Goal: Task Accomplishment & Management: Manage account settings

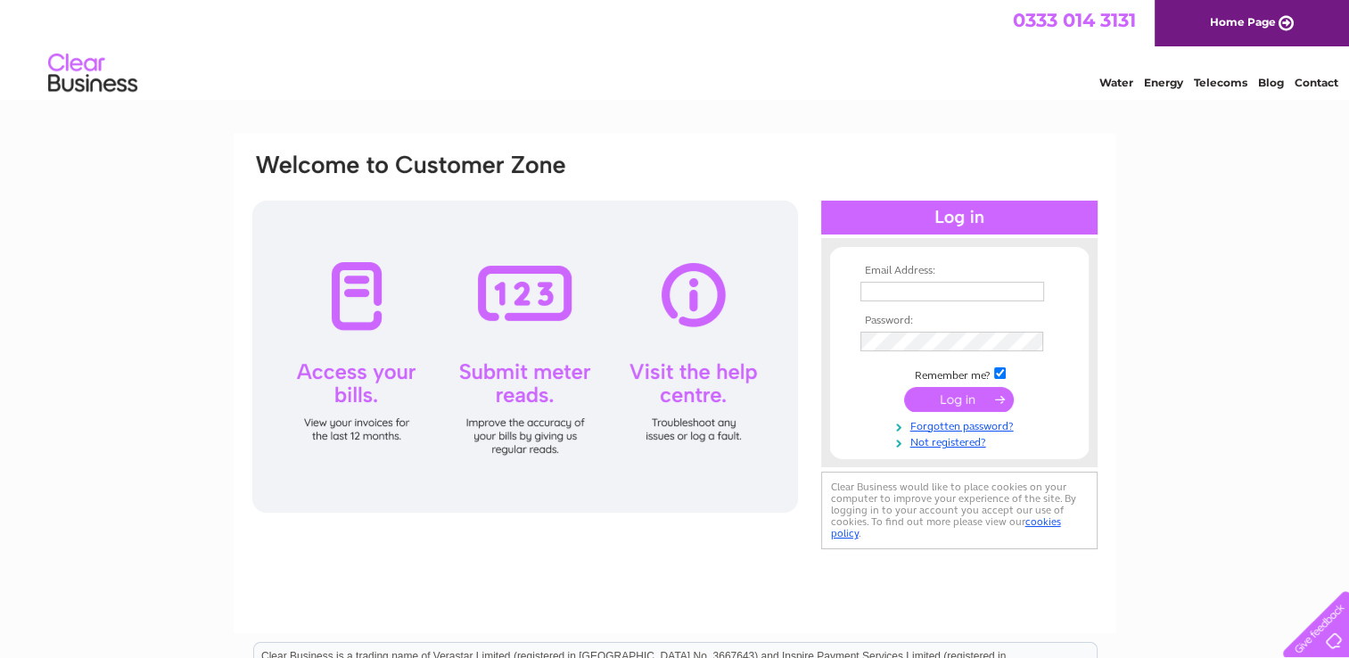
type input "rbplaygroup@yahoo.com"
click at [951, 400] on input "submit" at bounding box center [959, 399] width 110 height 25
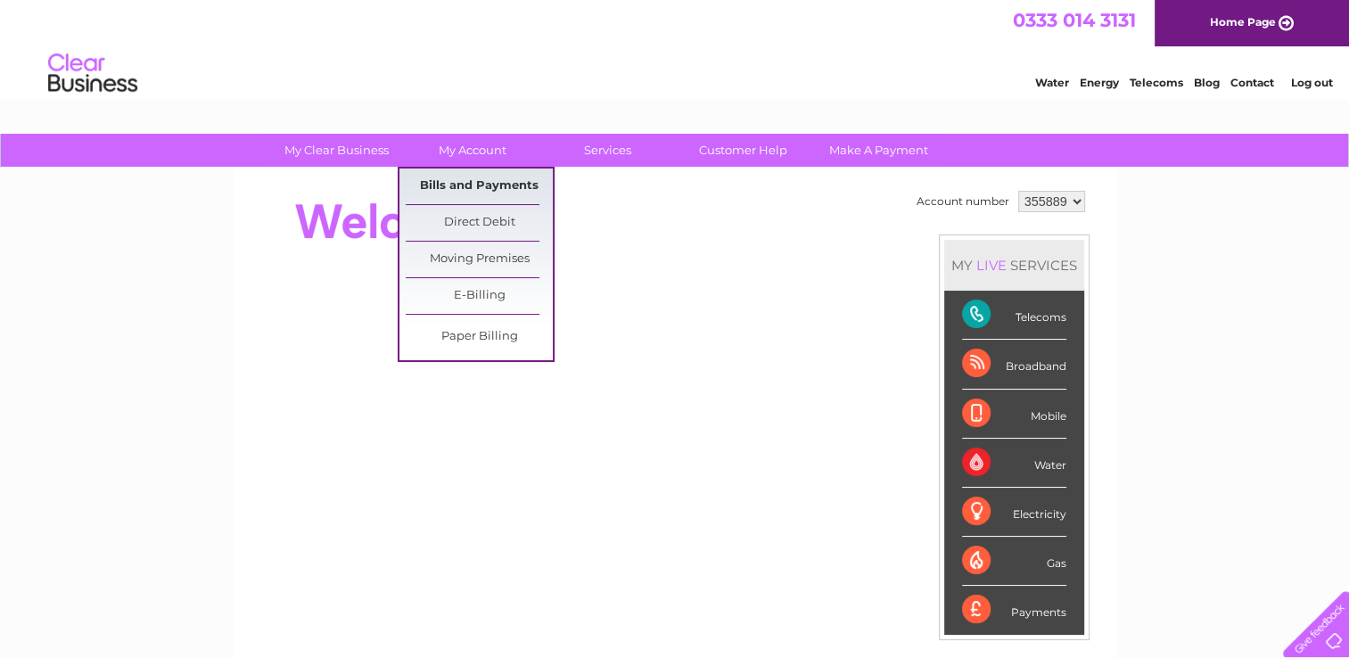
click at [480, 179] on link "Bills and Payments" at bounding box center [479, 187] width 147 height 36
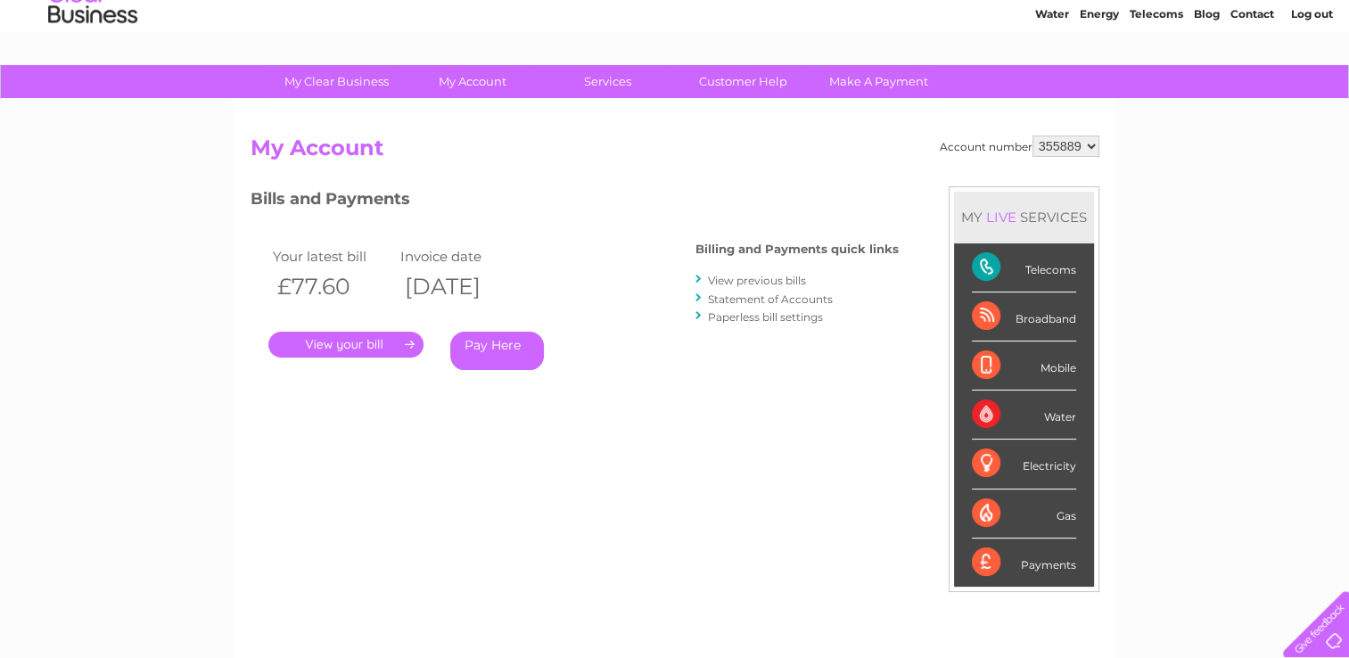
scroll to position [71, 0]
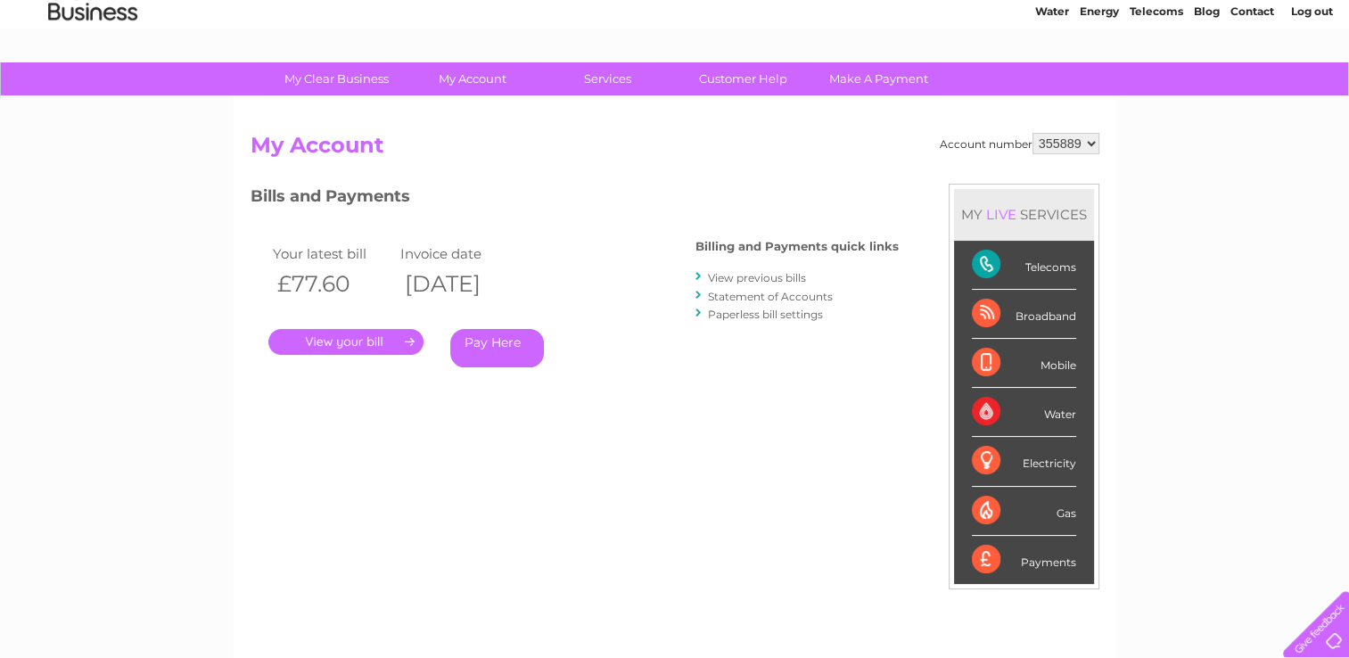
click at [728, 276] on link "View previous bills" at bounding box center [757, 277] width 98 height 13
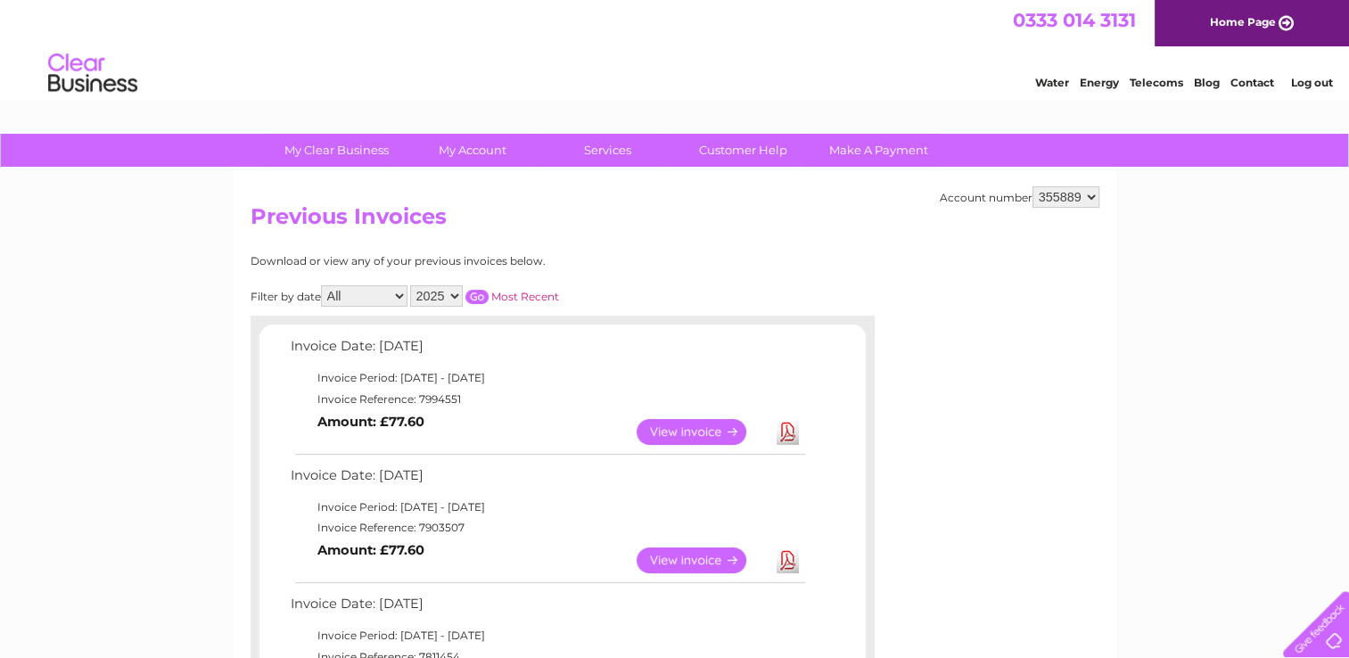
click at [707, 554] on link "View" at bounding box center [702, 561] width 131 height 26
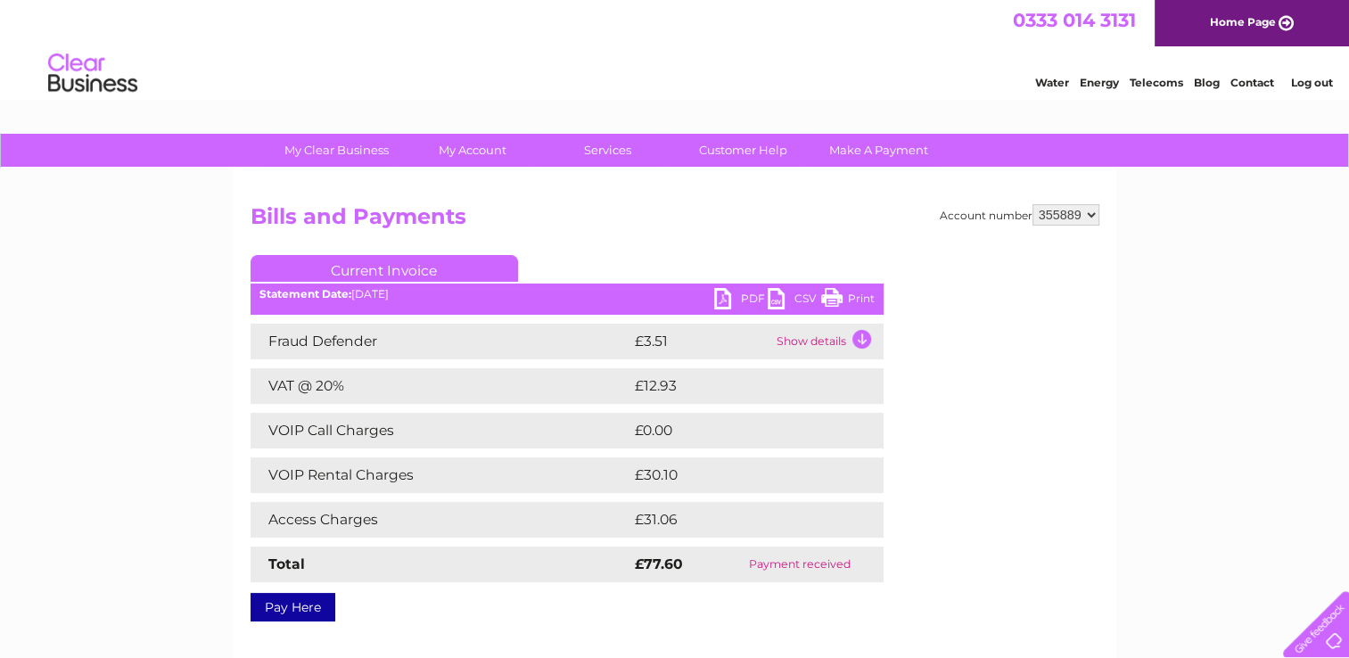
click at [844, 294] on link "Print" at bounding box center [848, 301] width 54 height 26
click at [741, 295] on link "PDF" at bounding box center [741, 301] width 54 height 26
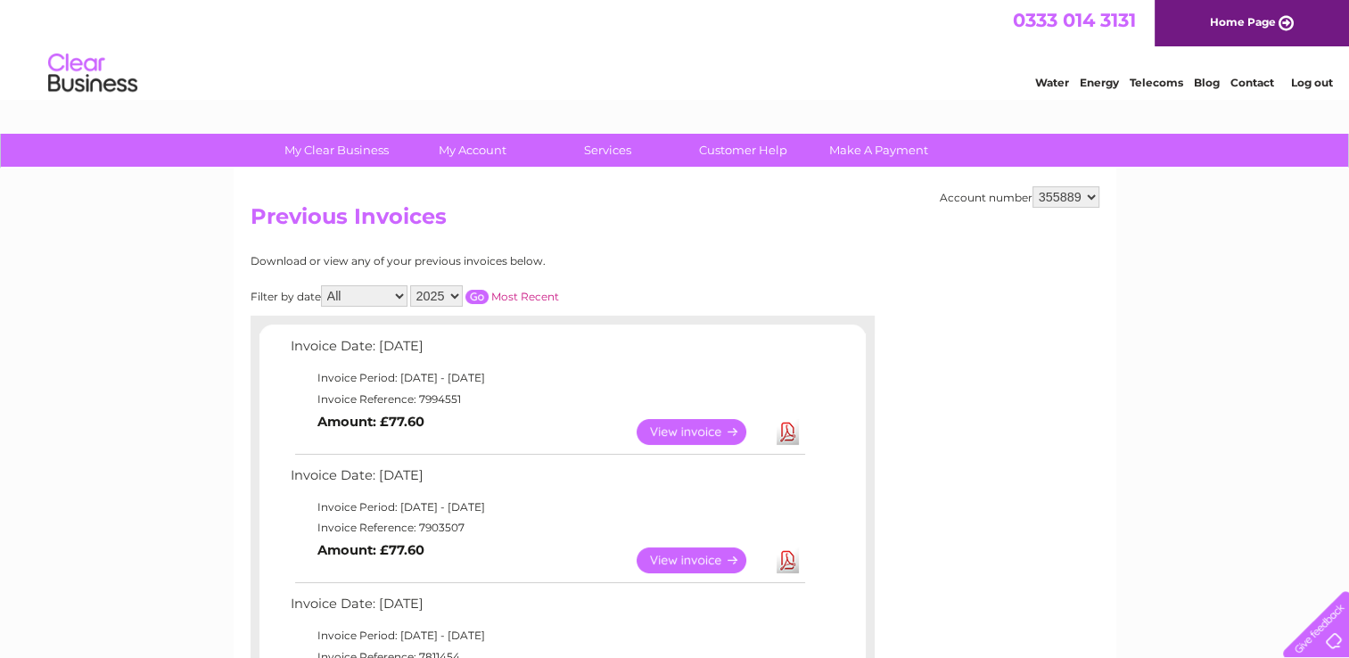
click at [676, 433] on link "View" at bounding box center [702, 432] width 131 height 26
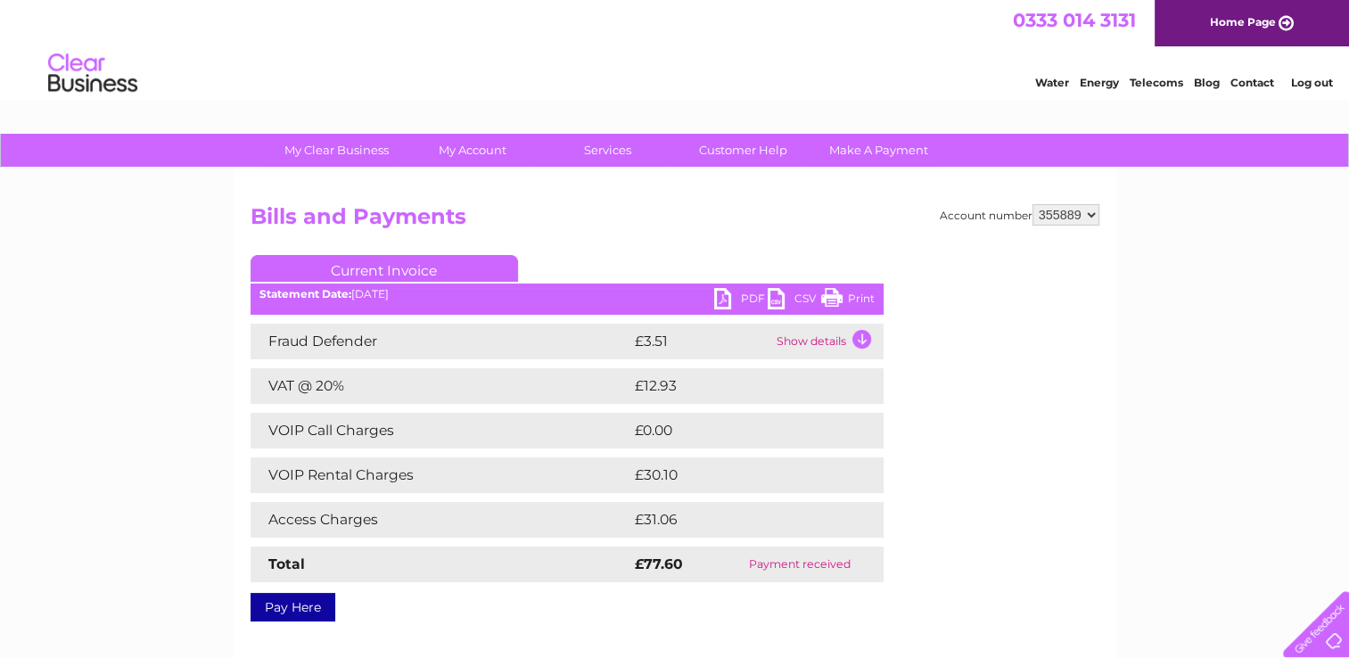
click at [738, 291] on link "PDF" at bounding box center [741, 301] width 54 height 26
